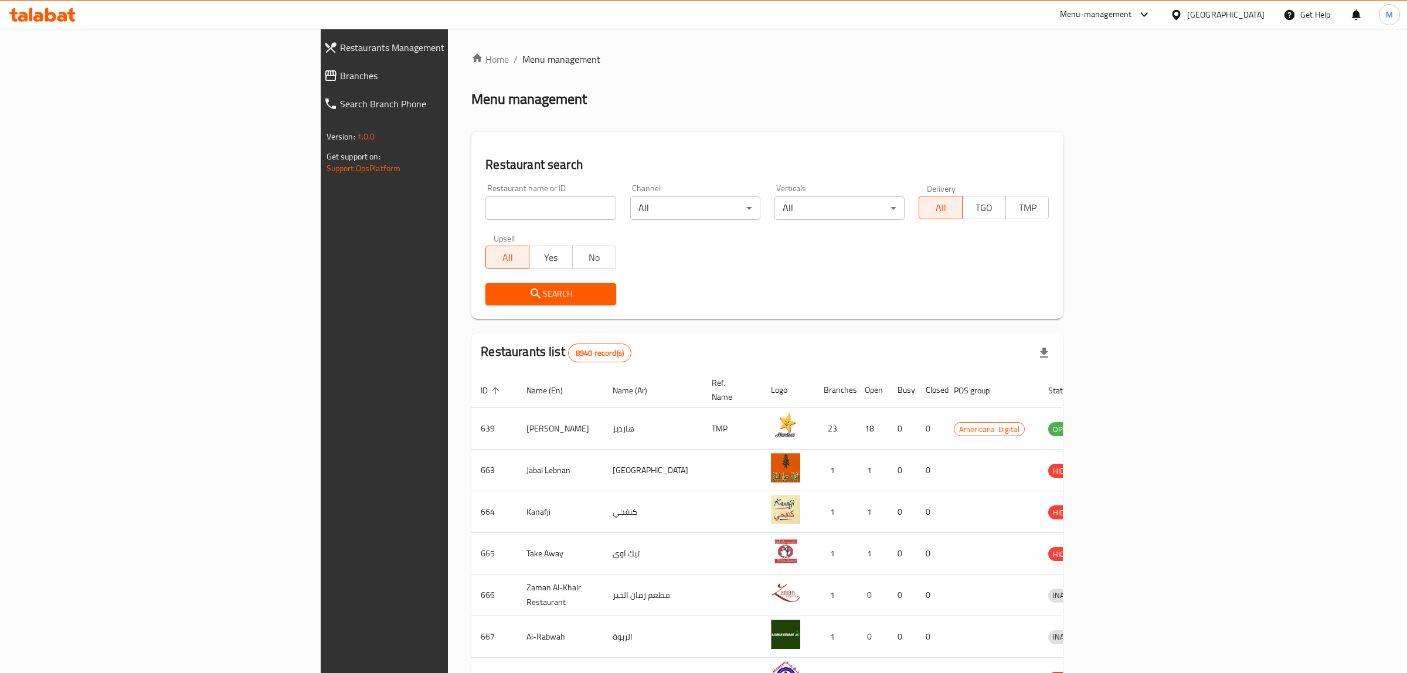
click at [1249, 18] on div "[GEOGRAPHIC_DATA]" at bounding box center [1225, 14] width 77 height 13
click at [1135, 121] on div "[GEOGRAPHIC_DATA]" at bounding box center [1176, 120] width 176 height 27
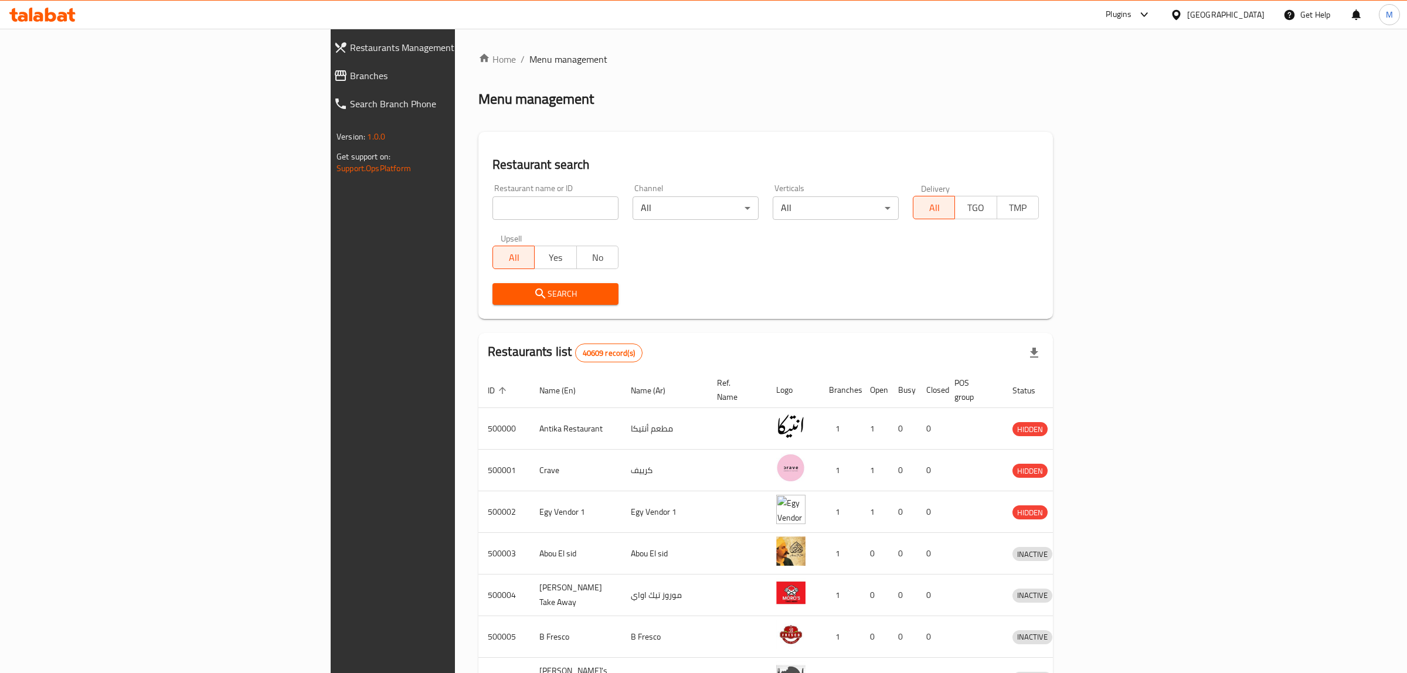
click at [350, 77] on span "Branches" at bounding box center [453, 76] width 206 height 14
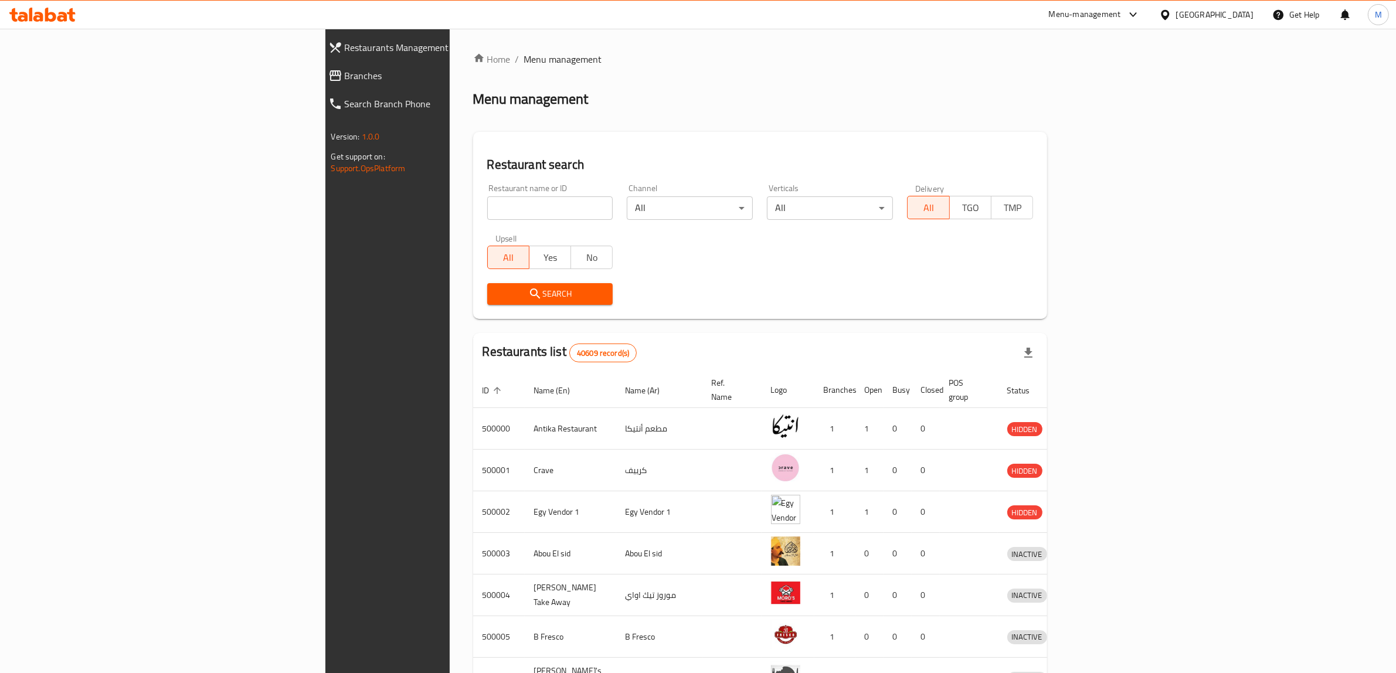
click at [487, 208] on input "search" at bounding box center [550, 207] width 126 height 23
paste input "700791"
type input "700791"
click at [487, 303] on button "Search" at bounding box center [550, 294] width 126 height 22
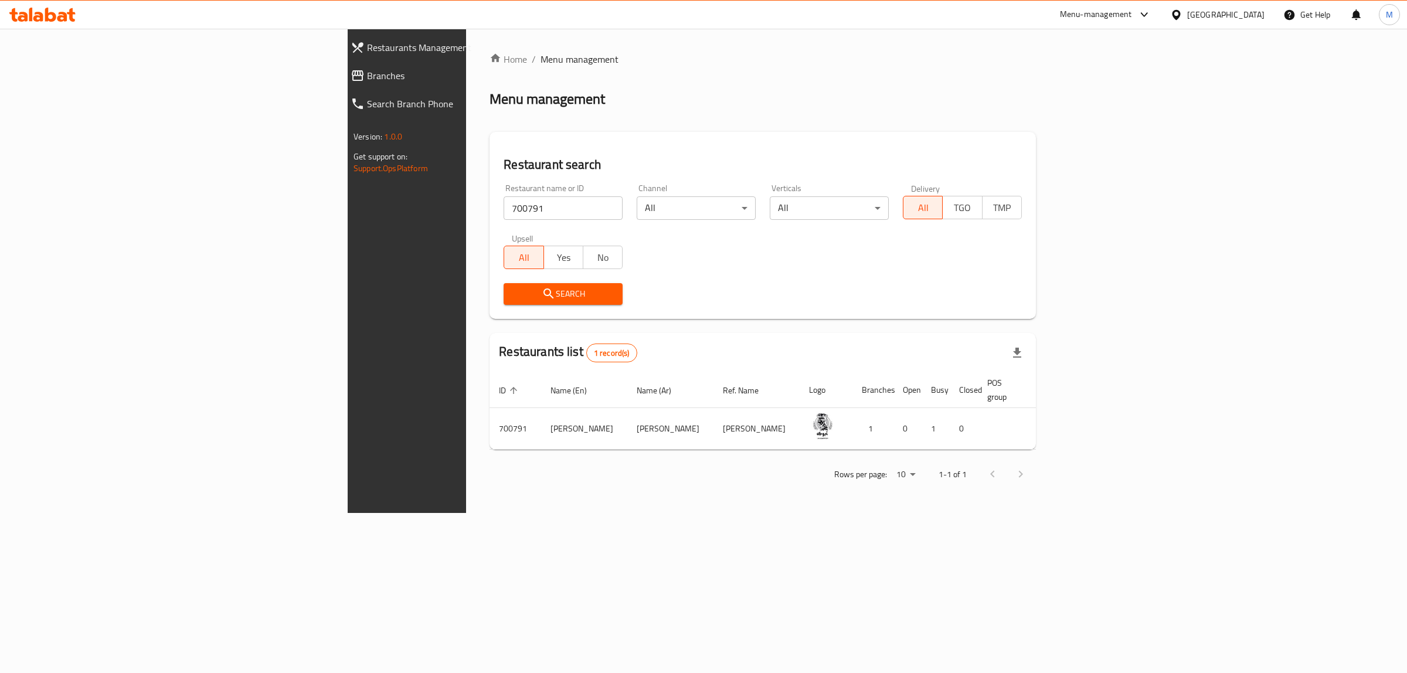
drag, startPoint x: 538, startPoint y: 117, endPoint x: 546, endPoint y: 113, distance: 8.9
click at [540, 117] on div "Home / Menu management Menu management Restaurant search Restaurant name or ID …" at bounding box center [763, 270] width 546 height 437
click at [588, 113] on div "Home / Menu management Menu management Restaurant search Restaurant name or ID …" at bounding box center [763, 270] width 546 height 437
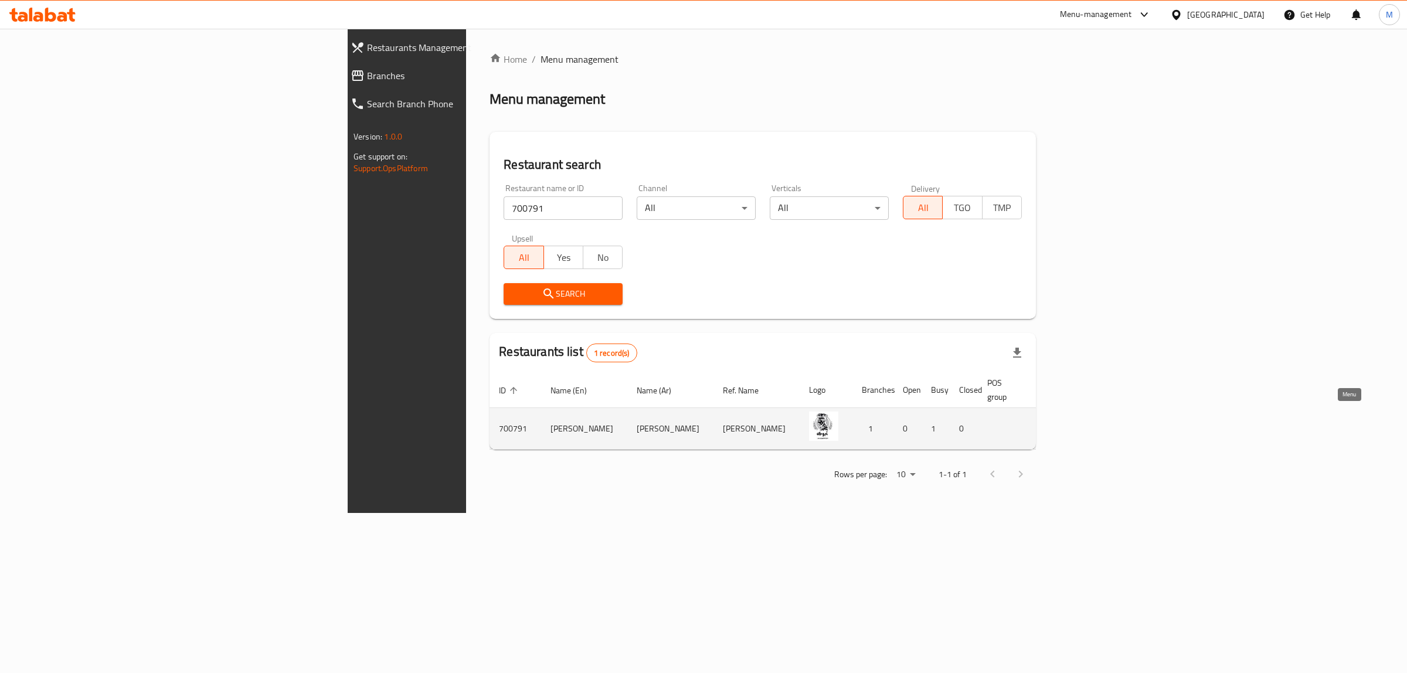
click at [1121, 422] on icon "enhanced table" at bounding box center [1114, 429] width 14 height 14
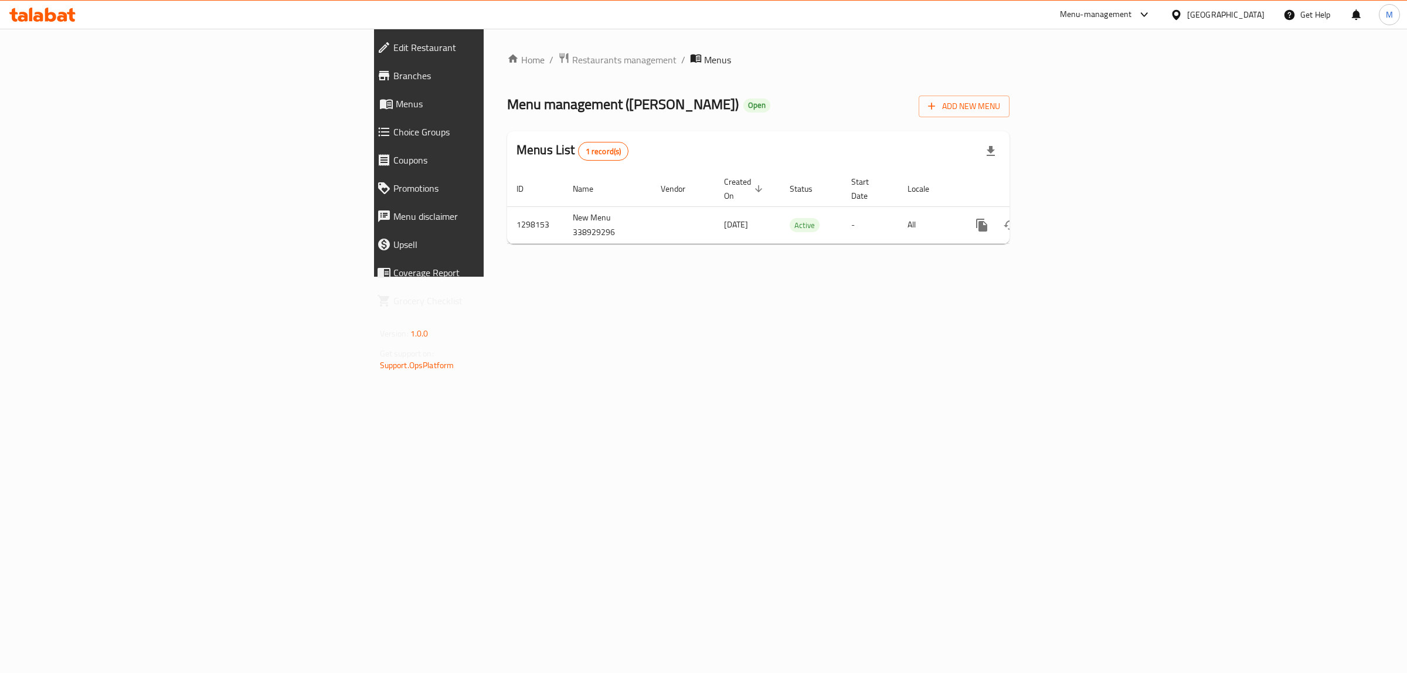
click at [393, 77] on span "Branches" at bounding box center [496, 76] width 206 height 14
